Goal: Navigation & Orientation: Find specific page/section

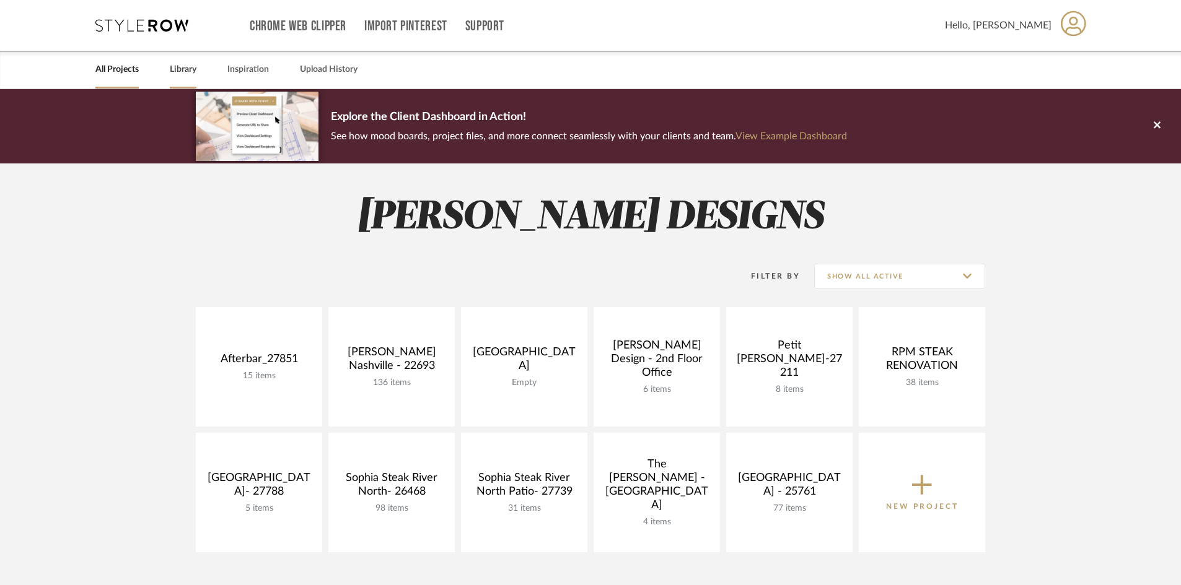
click at [185, 71] on link "Library" at bounding box center [183, 69] width 27 height 17
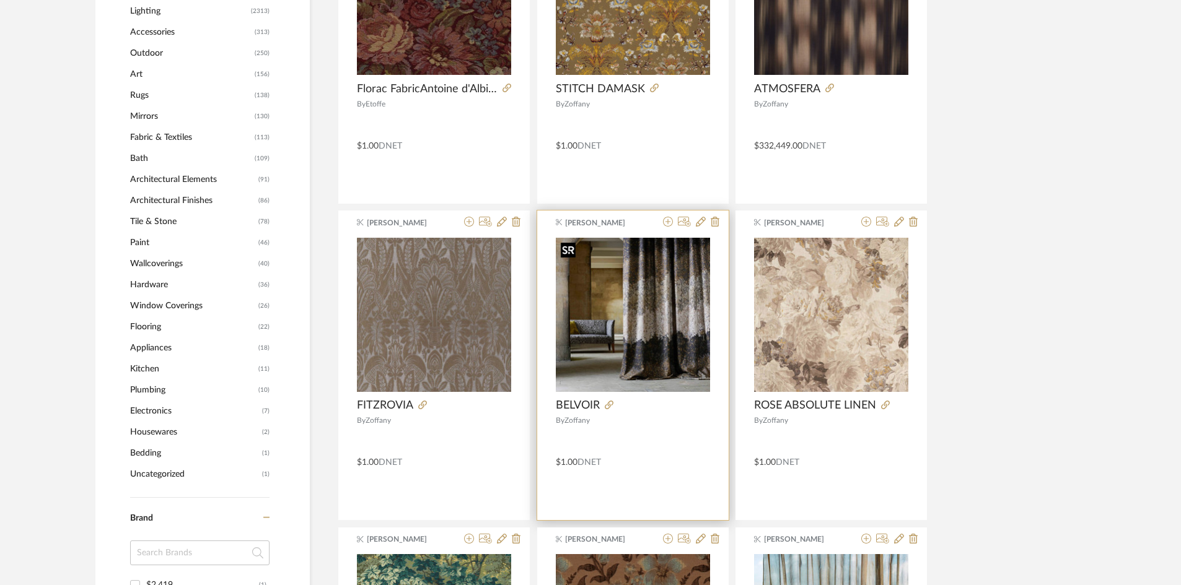
scroll to position [929, 0]
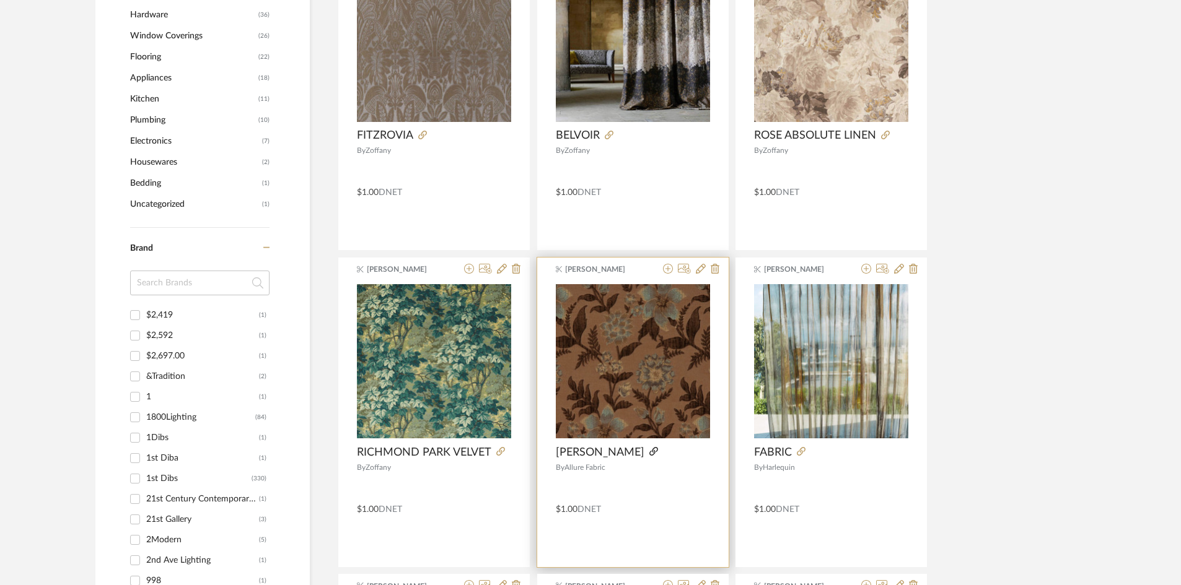
click at [649, 452] on icon at bounding box center [653, 451] width 9 height 9
click at [626, 374] on img "0" at bounding box center [633, 361] width 154 height 154
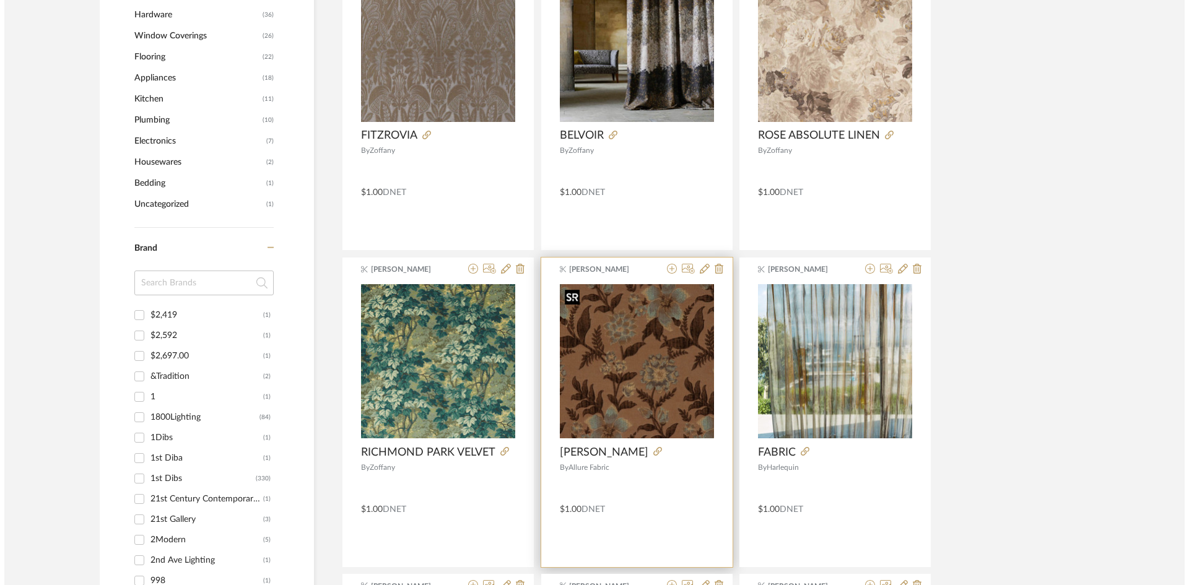
scroll to position [0, 0]
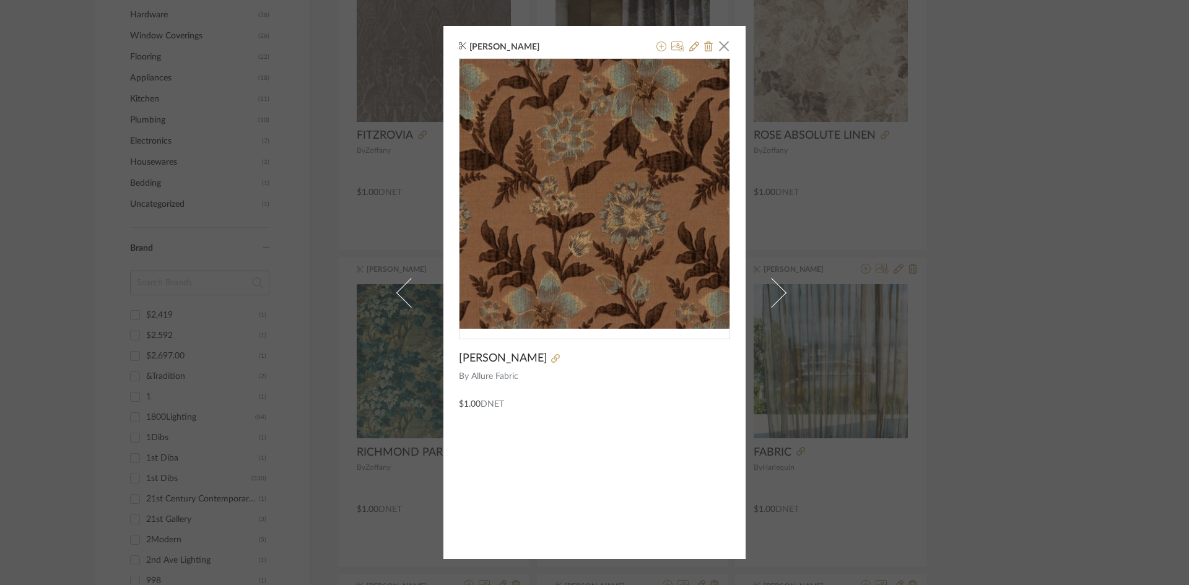
drag, startPoint x: 1119, startPoint y: 173, endPoint x: 1098, endPoint y: 110, distance: 67.4
click at [1117, 172] on div "Tessa McKerr × RM Coco By Allure Fabric $1.00 DNET" at bounding box center [594, 292] width 1189 height 585
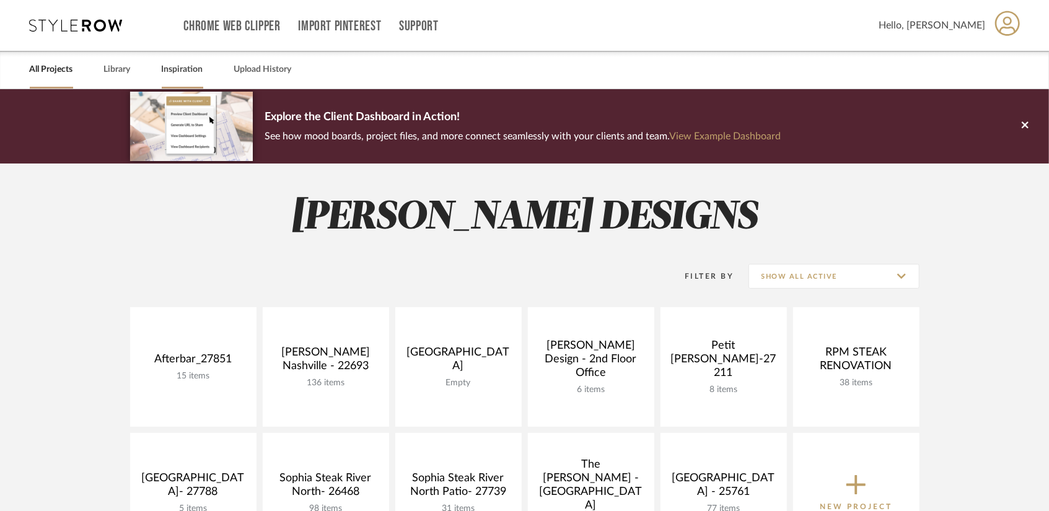
click at [177, 66] on link "Inspiration" at bounding box center [182, 69] width 41 height 17
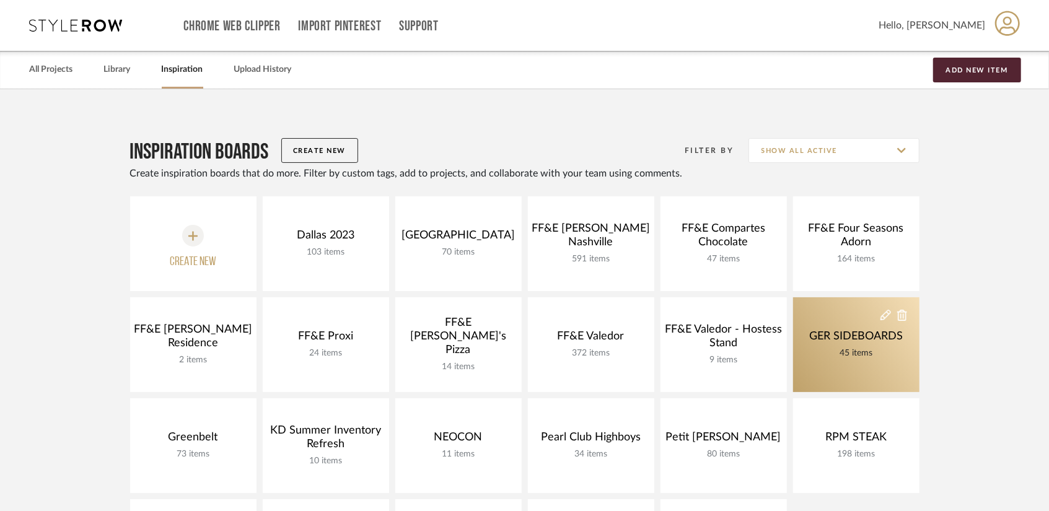
click at [852, 344] on div "GER SIDEBOARDS 45 items" at bounding box center [856, 345] width 100 height 30
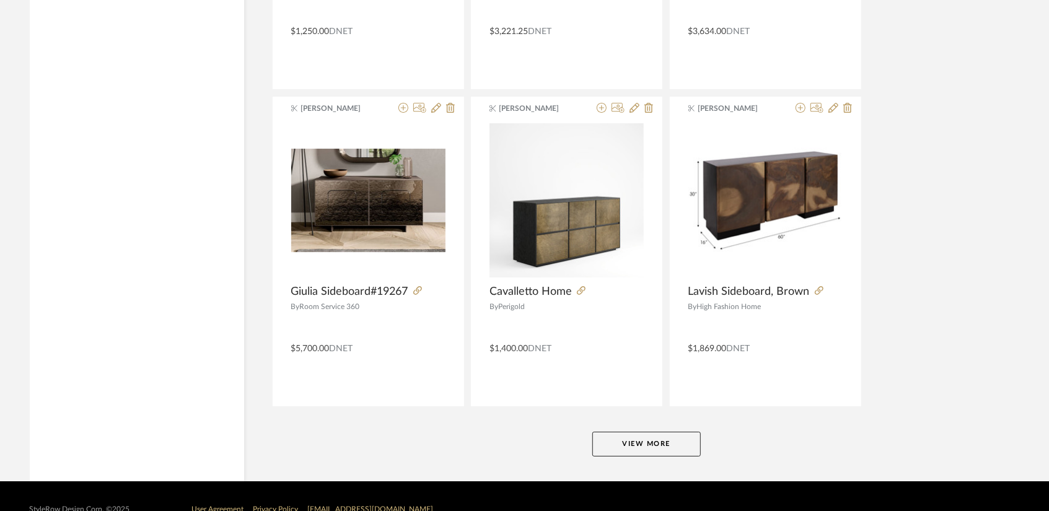
scroll to position [2993, 0]
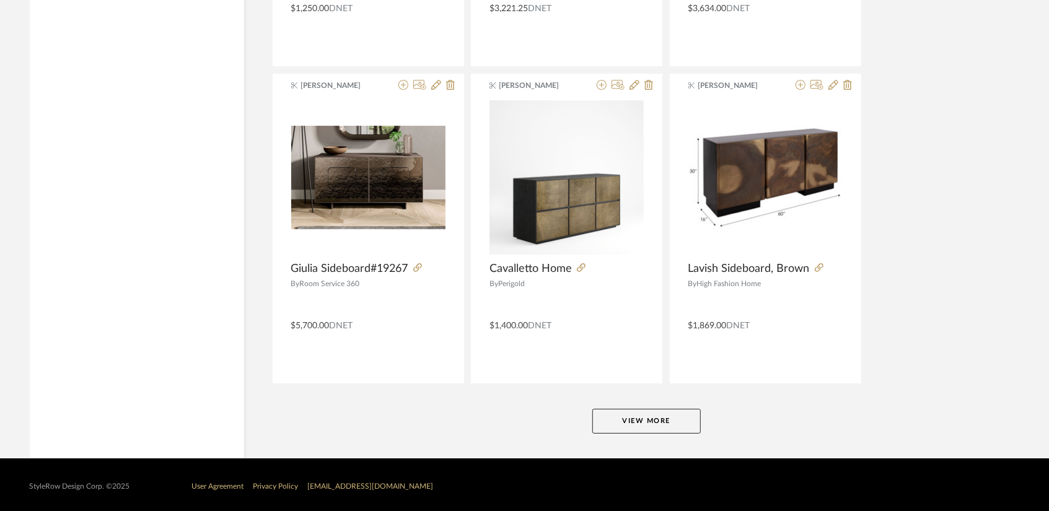
click at [647, 424] on button "View More" at bounding box center [646, 421] width 108 height 25
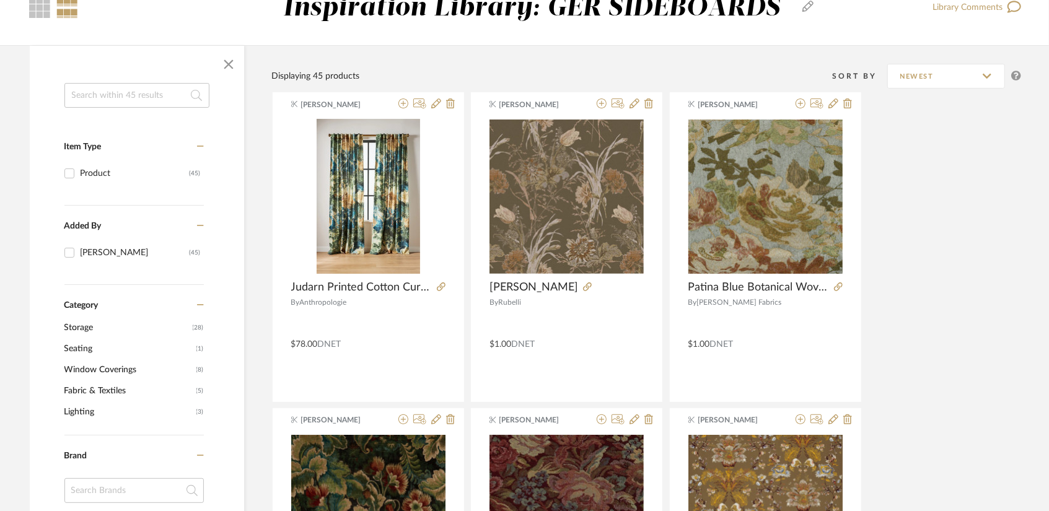
scroll to position [82, 0]
